Goal: Task Accomplishment & Management: Complete application form

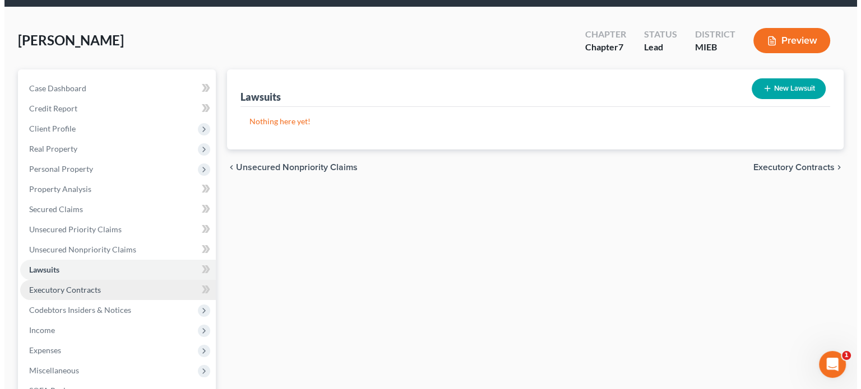
scroll to position [37, 0]
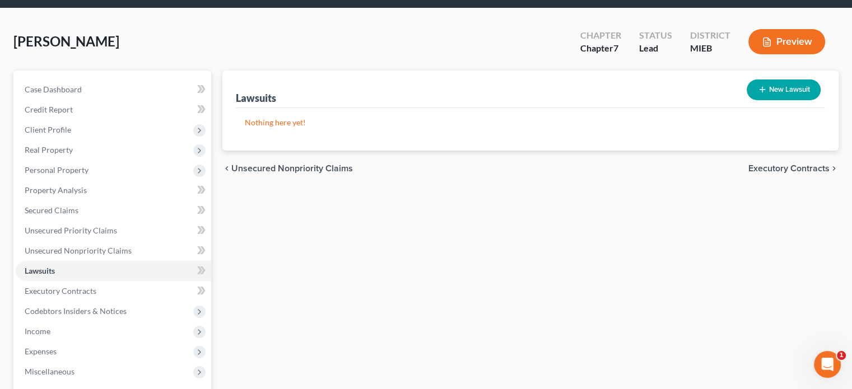
click at [805, 41] on button "Preview" at bounding box center [787, 41] width 77 height 25
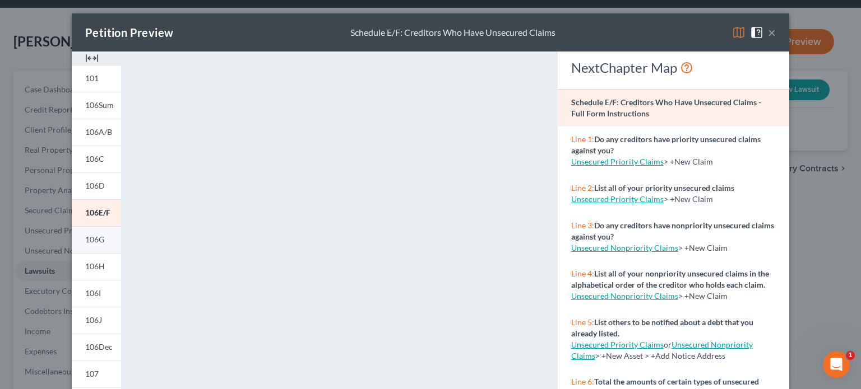
click at [101, 240] on link "106G" at bounding box center [96, 239] width 49 height 27
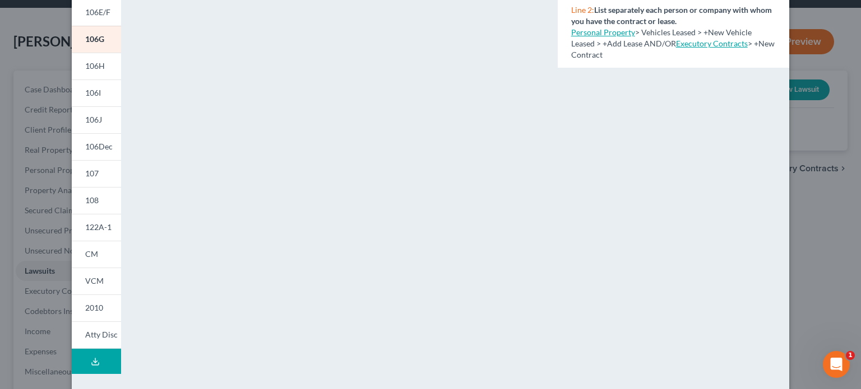
scroll to position [242, 0]
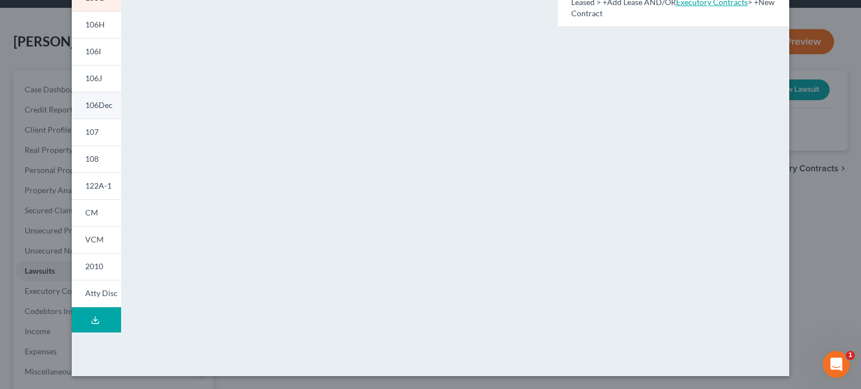
click at [96, 106] on span "106Dec" at bounding box center [98, 105] width 27 height 10
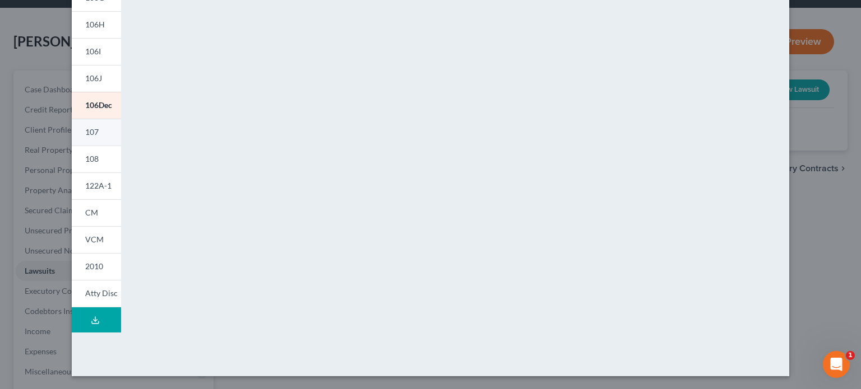
click at [92, 132] on span "107" at bounding box center [91, 132] width 13 height 10
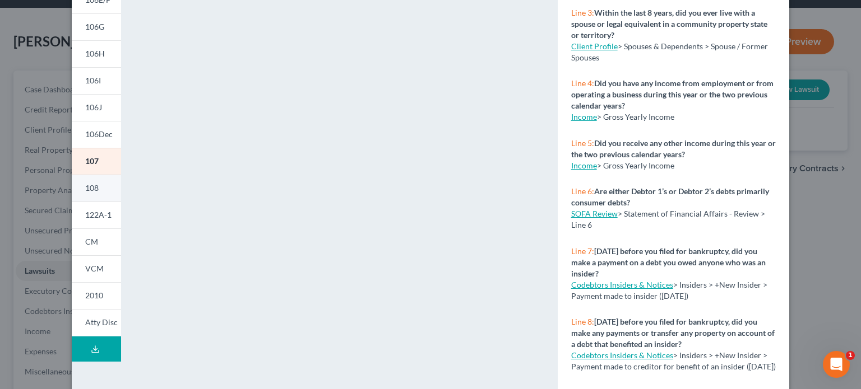
scroll to position [186, 0]
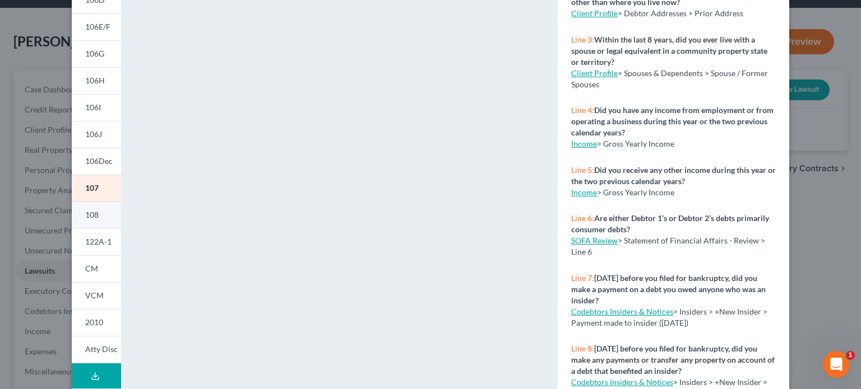
click at [98, 212] on link "108" at bounding box center [96, 215] width 49 height 27
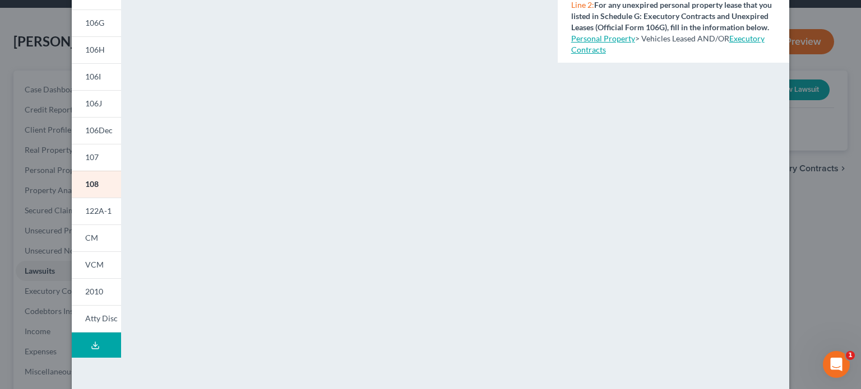
scroll to position [242, 0]
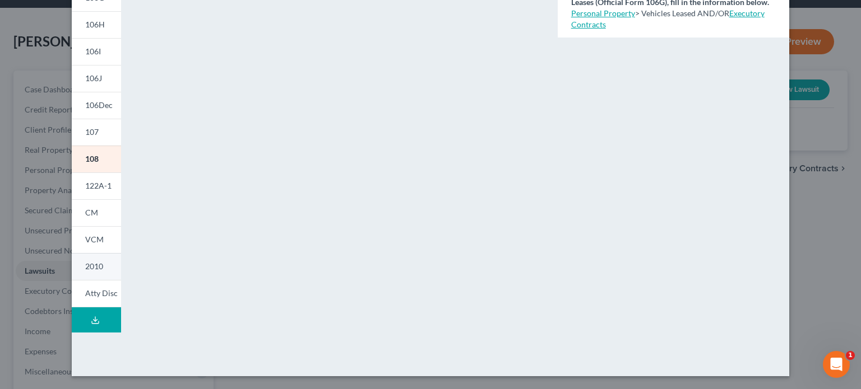
click at [100, 263] on link "2010" at bounding box center [96, 266] width 49 height 27
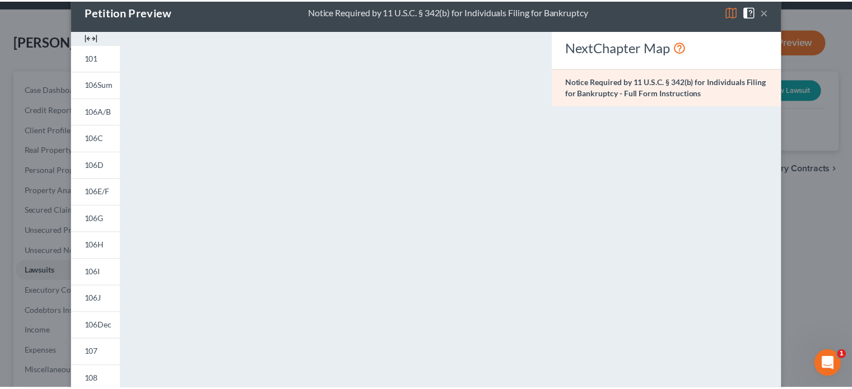
scroll to position [0, 0]
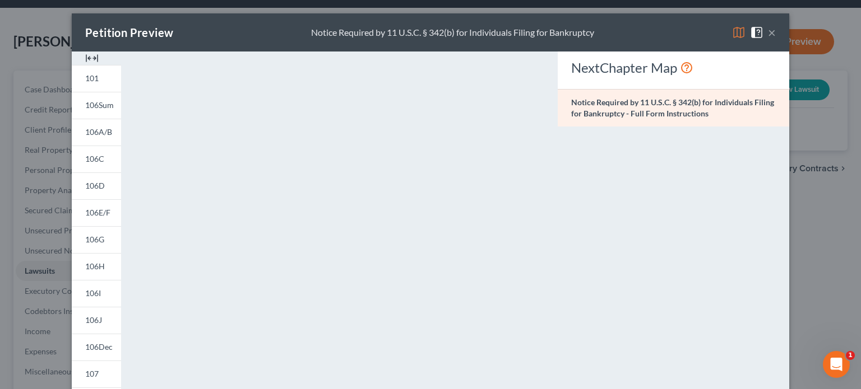
click at [768, 33] on button "×" at bounding box center [772, 32] width 8 height 13
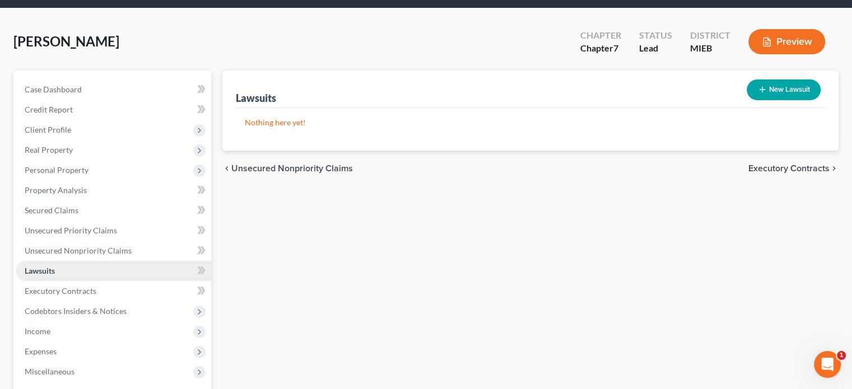
scroll to position [93, 0]
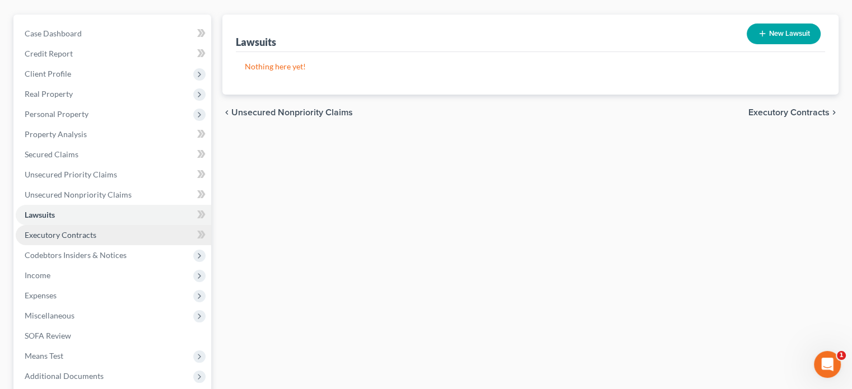
click at [58, 231] on span "Executory Contracts" at bounding box center [61, 235] width 72 height 10
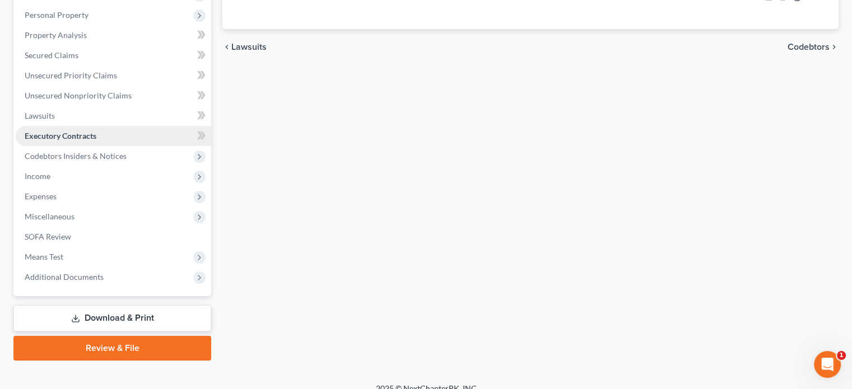
scroll to position [205, 0]
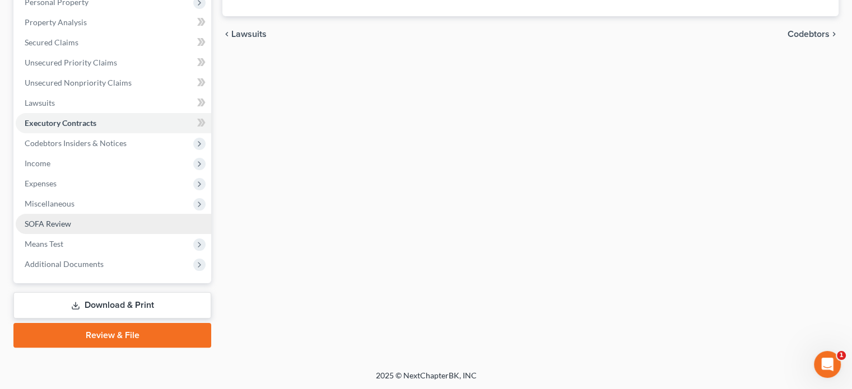
click at [60, 224] on span "SOFA Review" at bounding box center [48, 224] width 47 height 10
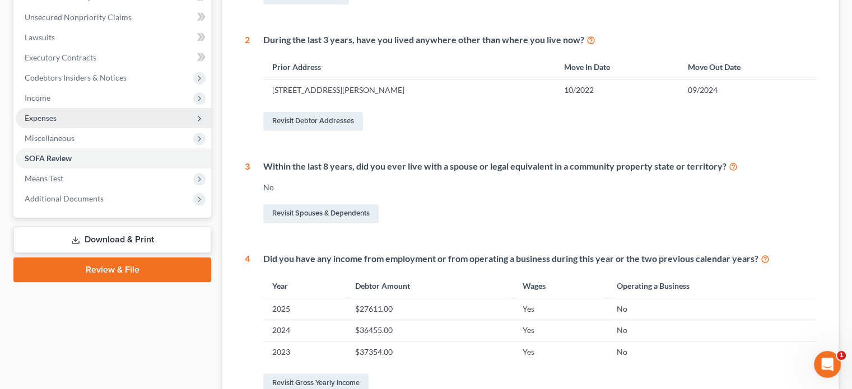
scroll to position [262, 0]
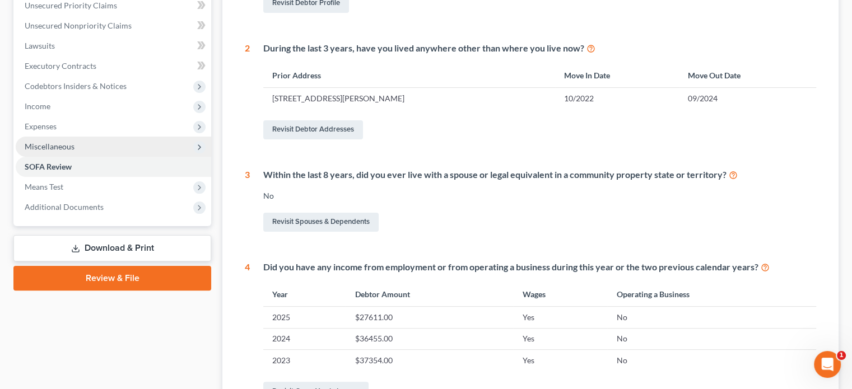
click at [64, 142] on span "Miscellaneous" at bounding box center [50, 147] width 50 height 10
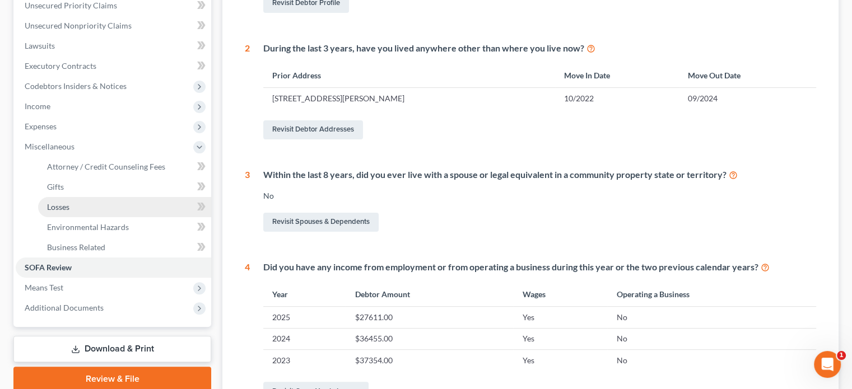
click at [72, 206] on link "Losses" at bounding box center [124, 207] width 173 height 20
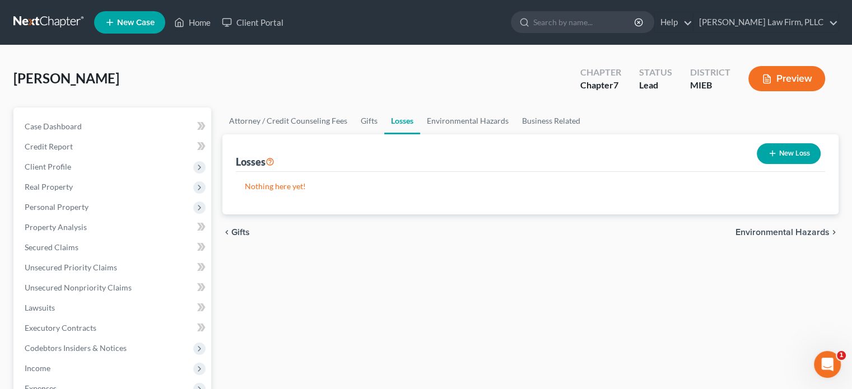
click at [797, 152] on button "New Loss" at bounding box center [789, 153] width 64 height 21
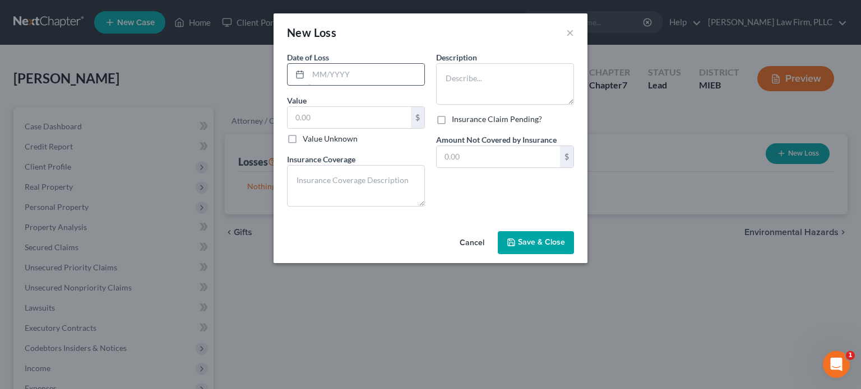
click at [398, 81] on input "text" at bounding box center [366, 74] width 116 height 21
type input "01/2025"
type input "30,000"
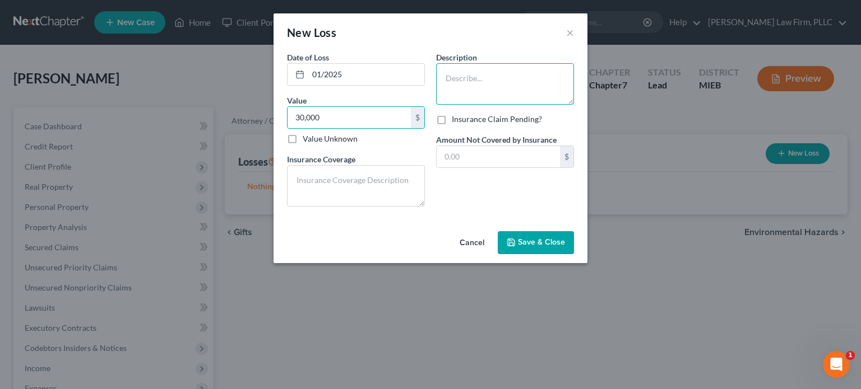
click at [462, 76] on textarea at bounding box center [505, 83] width 138 height 41
type textarea "On-line gambling losses"
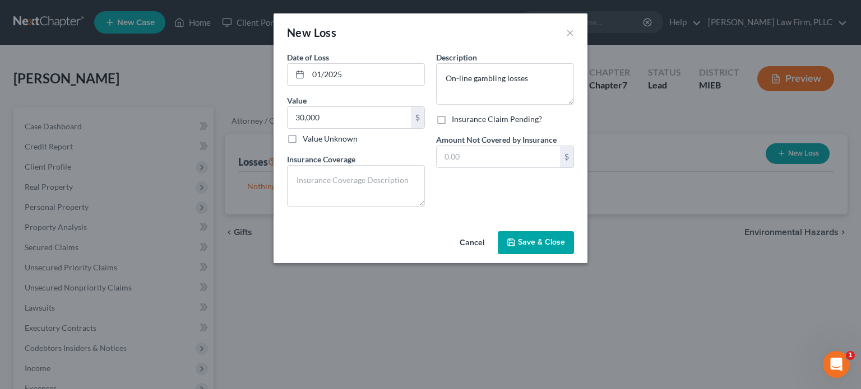
click at [532, 245] on span "Save & Close" at bounding box center [541, 243] width 47 height 10
